Goal: Check status: Check status

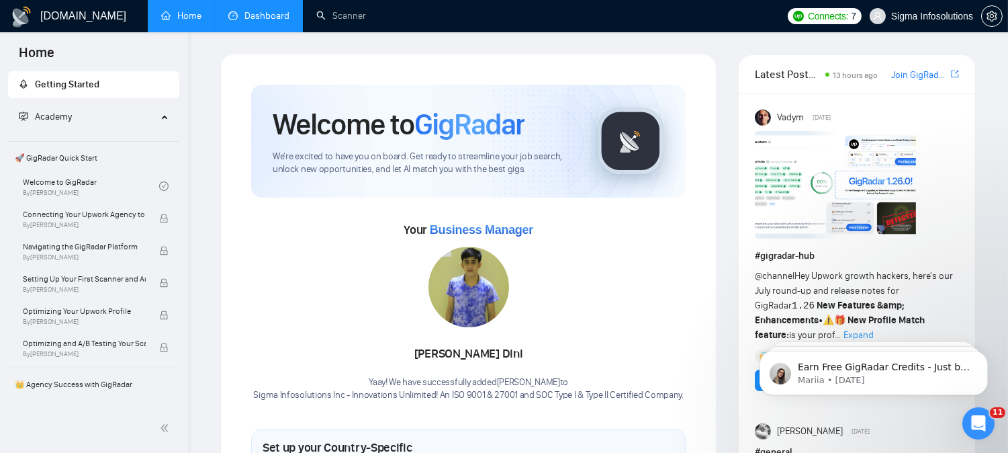
click at [281, 21] on link "Dashboard" at bounding box center [258, 15] width 61 height 11
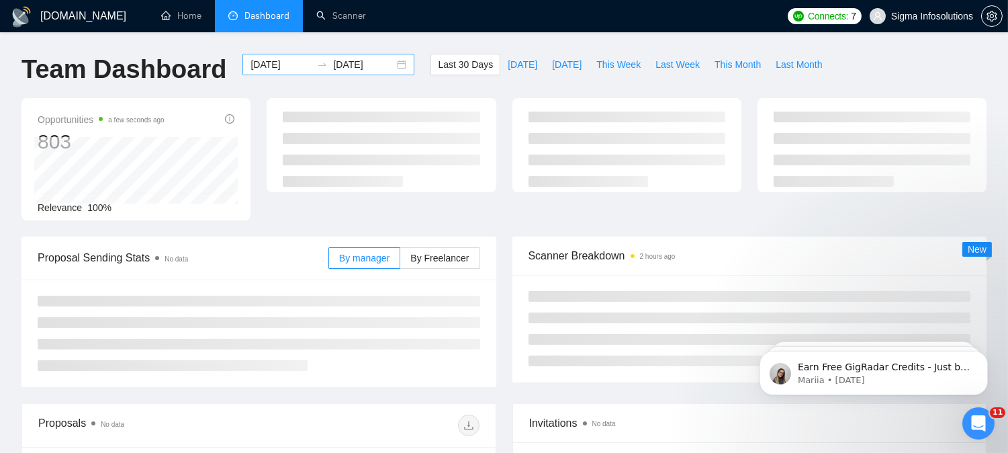
click at [253, 62] on input "[DATE]" at bounding box center [281, 64] width 61 height 15
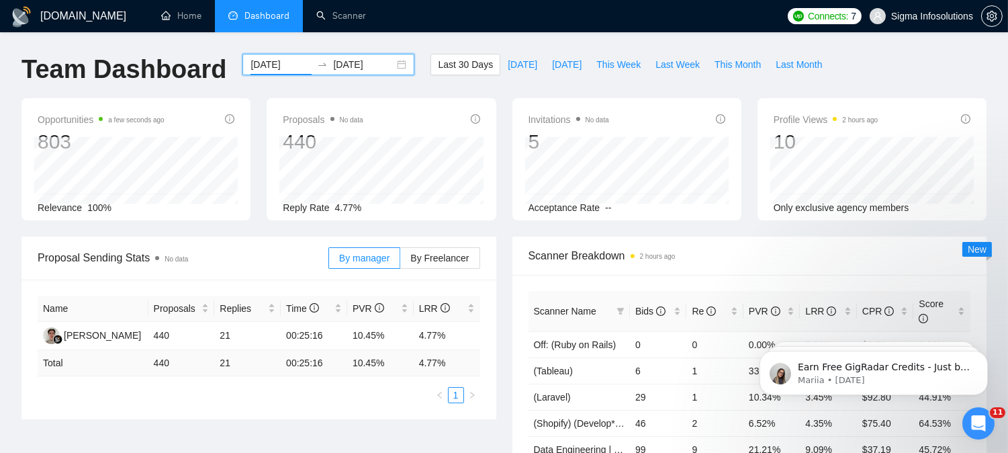
click at [253, 62] on input "[DATE]" at bounding box center [281, 64] width 61 height 15
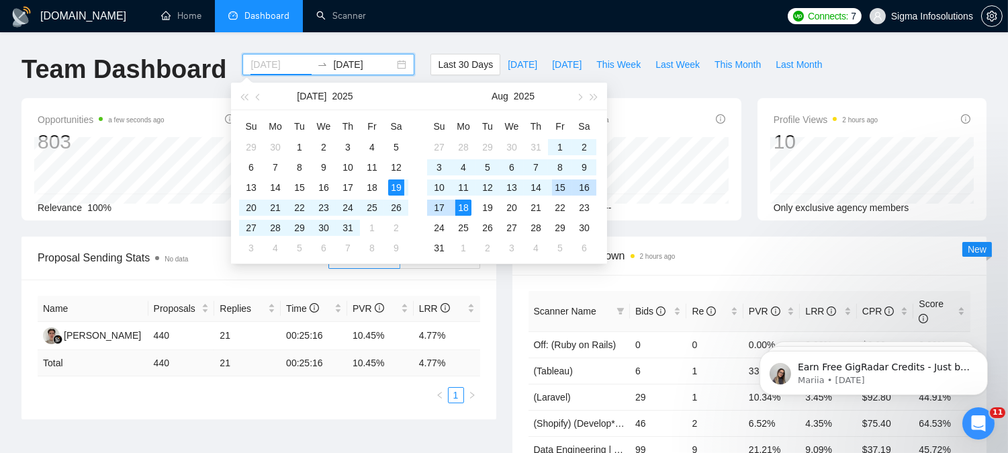
type input "[DATE]"
click at [565, 185] on div "15" at bounding box center [560, 187] width 16 height 16
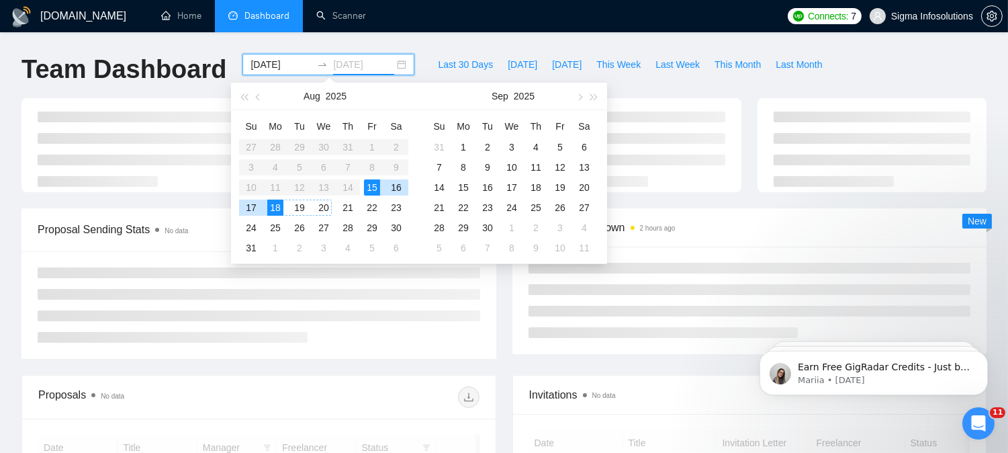
type input "[DATE]"
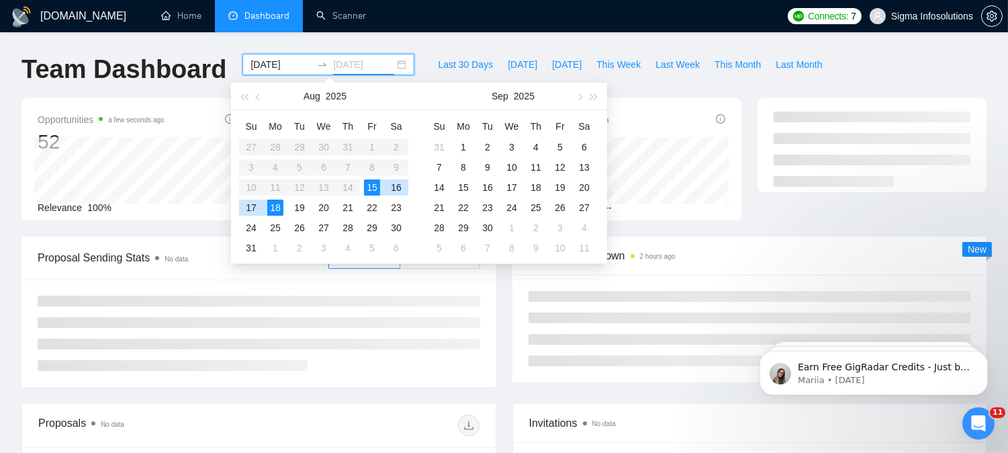
click at [278, 206] on div "18" at bounding box center [275, 208] width 16 height 16
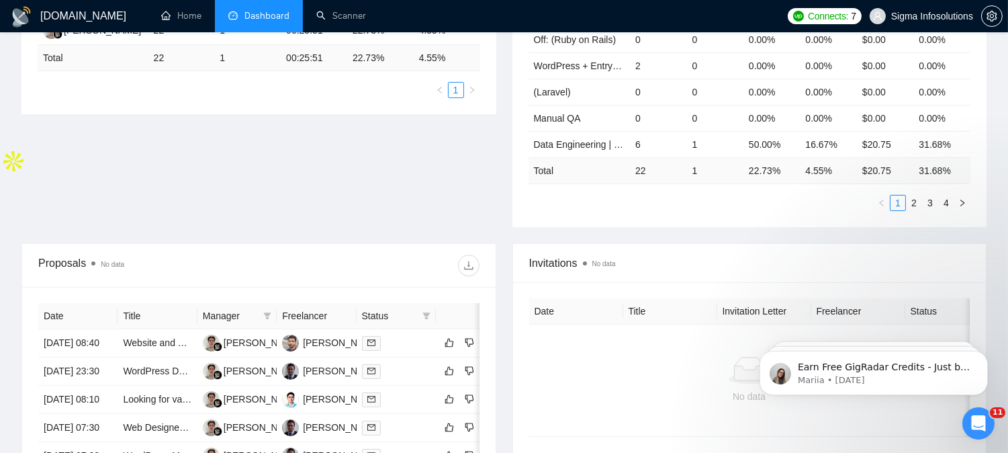
scroll to position [310, 0]
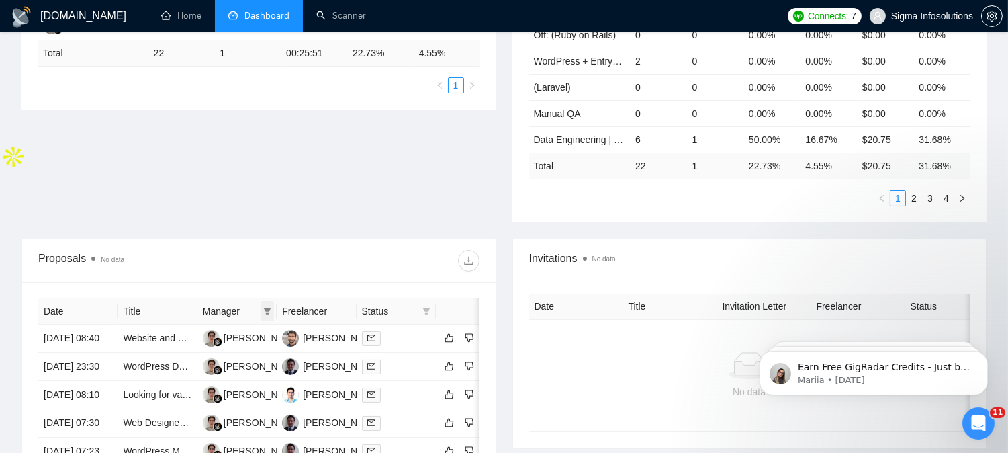
click at [263, 307] on icon "filter" at bounding box center [267, 311] width 8 height 8
click at [158, 322] on li "[PERSON_NAME]" at bounding box center [213, 322] width 123 height 21
checkbox input "true"
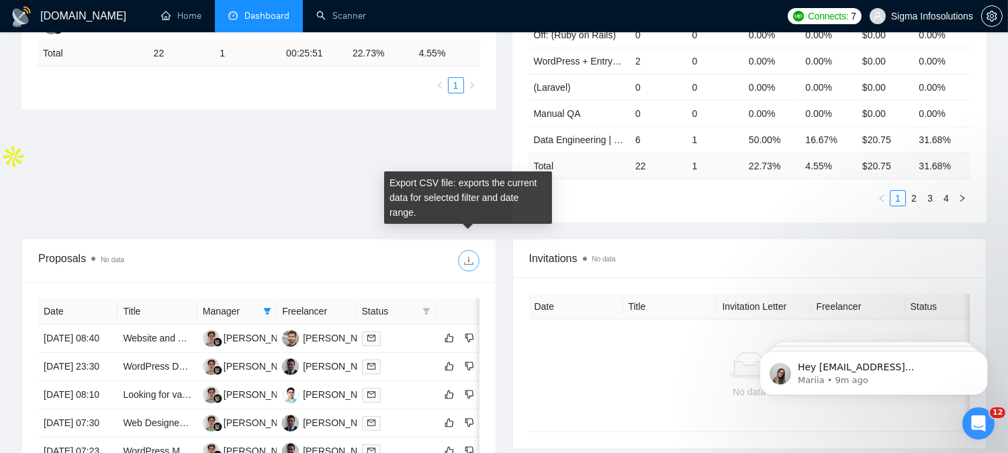
click at [466, 255] on icon "download" at bounding box center [469, 260] width 11 height 11
